Goal: Find specific page/section: Find specific page/section

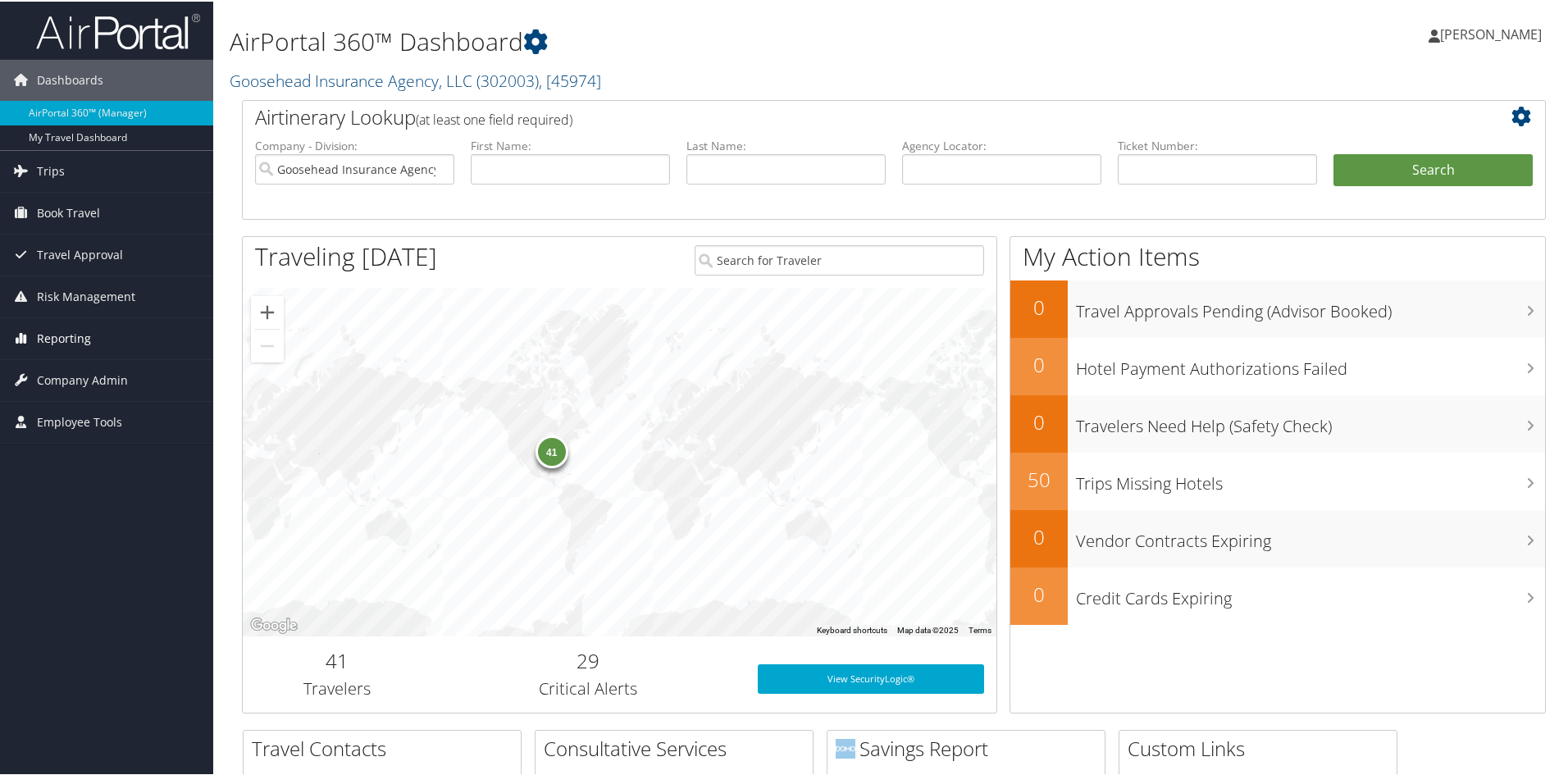
click at [67, 335] on span "Reporting" at bounding box center [64, 336] width 54 height 41
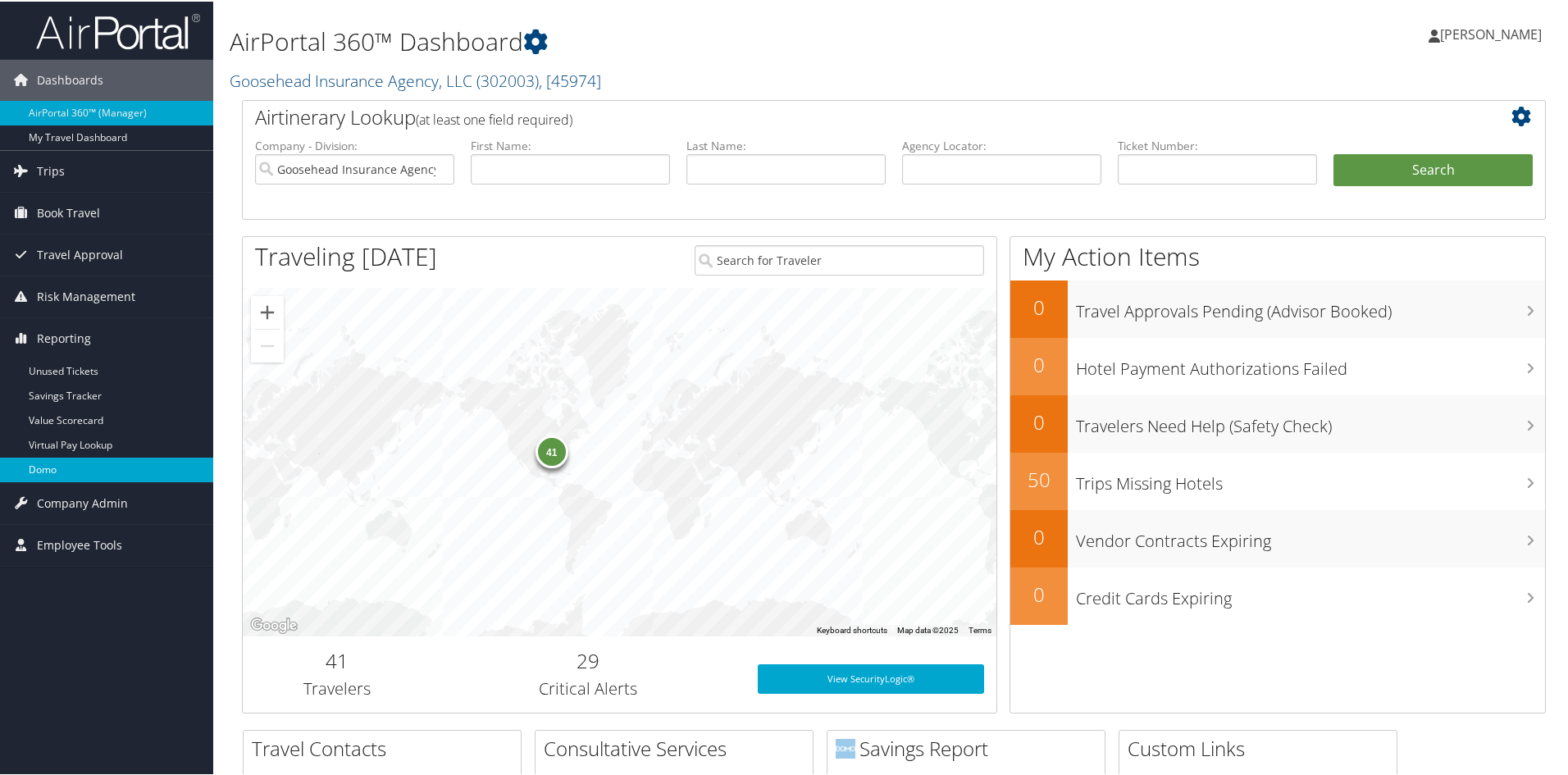
click at [56, 468] on link "Domo" at bounding box center [106, 468] width 214 height 25
